Goal: Task Accomplishment & Management: Complete application form

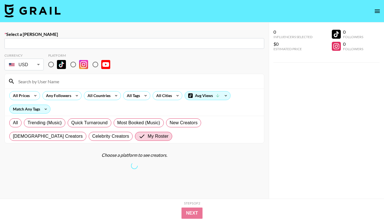
click at [375, 8] on icon "open drawer" at bounding box center [376, 11] width 7 height 7
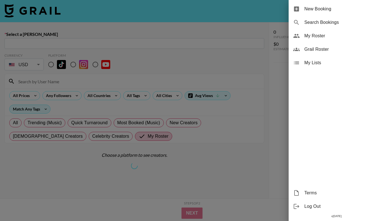
click at [317, 23] on div at bounding box center [192, 110] width 384 height 221
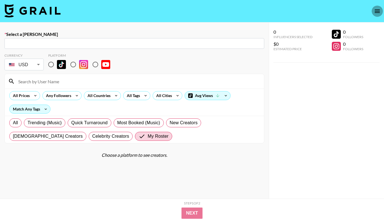
click at [375, 14] on icon "open drawer" at bounding box center [376, 11] width 7 height 7
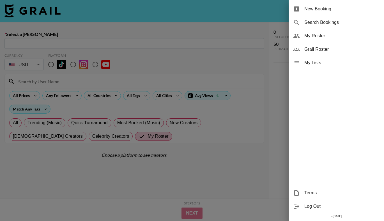
click at [43, 8] on div at bounding box center [192, 110] width 384 height 221
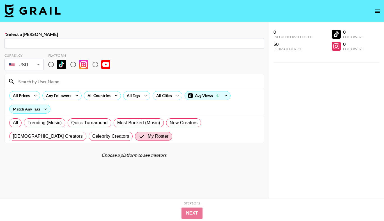
click at [45, 11] on img at bounding box center [32, 10] width 56 height 13
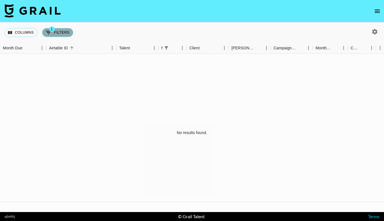
click at [57, 35] on button "1 Filters" at bounding box center [57, 32] width 31 height 9
select select "managerIds"
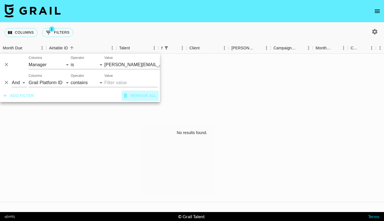
click at [130, 98] on button "Remove all" at bounding box center [139, 96] width 37 height 10
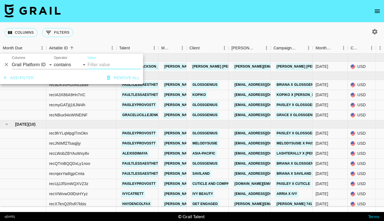
click at [174, 35] on div "Columns 0 Filters + Booking" at bounding box center [192, 32] width 384 height 20
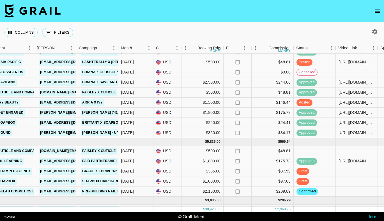
scroll to position [91, 194]
click at [319, 172] on div "draft" at bounding box center [314, 171] width 42 height 10
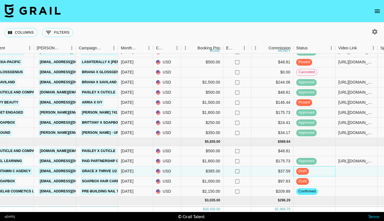
click at [303, 172] on span "draft" at bounding box center [302, 170] width 13 height 5
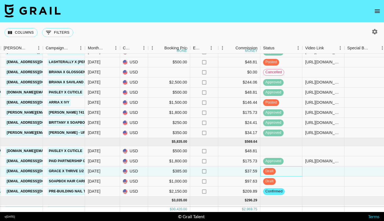
scroll to position [91, 233]
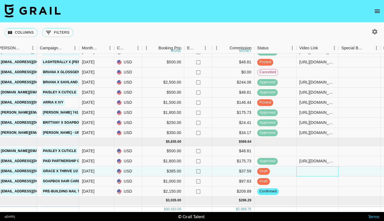
click at [309, 173] on div at bounding box center [317, 171] width 42 height 10
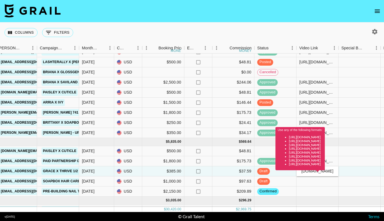
type input "[URL][DOMAIN_NAME]"
click at [324, 173] on div "Use any of the following formats: [URL][DOMAIN_NAME] [URL][DOMAIN_NAME] [URL][D…" at bounding box center [299, 150] width 49 height 47
click at [324, 172] on div "Use any of the following formats: [URL][DOMAIN_NAME] [URL][DOMAIN_NAME] [URL][D…" at bounding box center [299, 150] width 49 height 47
click at [310, 171] on div "Use any of the following formats: [URL][DOMAIN_NAME] [URL][DOMAIN_NAME] [URL][D…" at bounding box center [299, 150] width 49 height 47
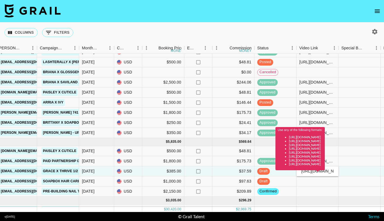
click at [310, 171] on div "Use any of the following formats: [URL][DOMAIN_NAME] [URL][DOMAIN_NAME] [URL][D…" at bounding box center [299, 150] width 49 height 47
click at [324, 172] on div "Use any of the following formats: [URL][DOMAIN_NAME] [URL][DOMAIN_NAME] [URL][D…" at bounding box center [299, 150] width 49 height 47
click at [300, 150] on li "[URL][DOMAIN_NAME]" at bounding box center [306, 152] width 34 height 4
click at [311, 171] on div "Use any of the following formats: [URL][DOMAIN_NAME] [URL][DOMAIN_NAME] [URL][D…" at bounding box center [299, 150] width 49 height 47
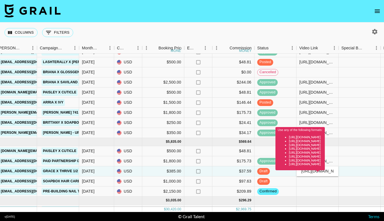
click at [311, 171] on div "Use any of the following formats: [URL][DOMAIN_NAME] [URL][DOMAIN_NAME] [URL][D…" at bounding box center [299, 150] width 49 height 47
drag, startPoint x: 335, startPoint y: 172, endPoint x: 306, endPoint y: 171, distance: 29.4
